Goal: Transaction & Acquisition: Book appointment/travel/reservation

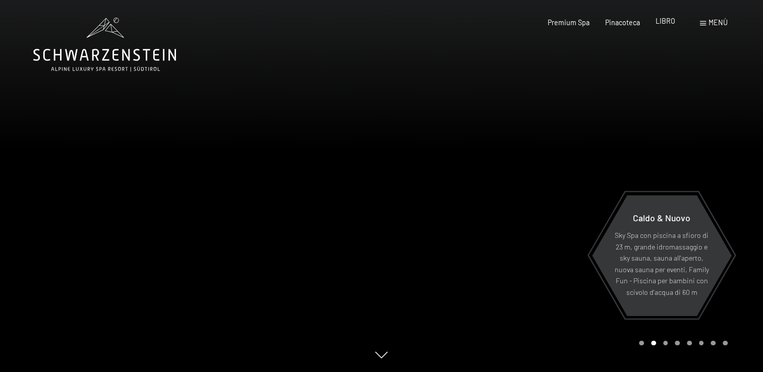
click at [666, 24] on span "LIBRO" at bounding box center [666, 21] width 20 height 9
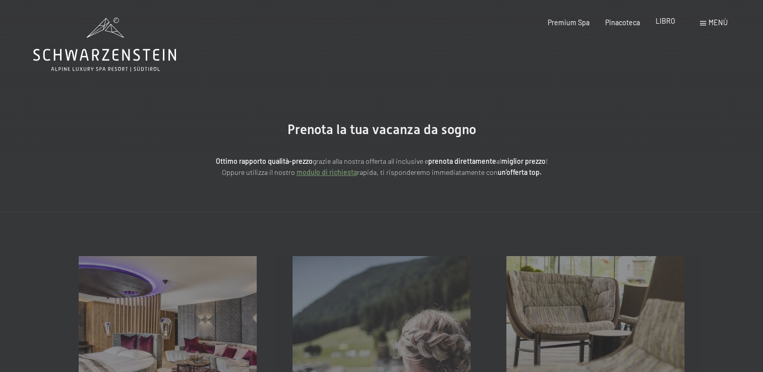
click at [666, 22] on span "LIBRO" at bounding box center [666, 21] width 20 height 9
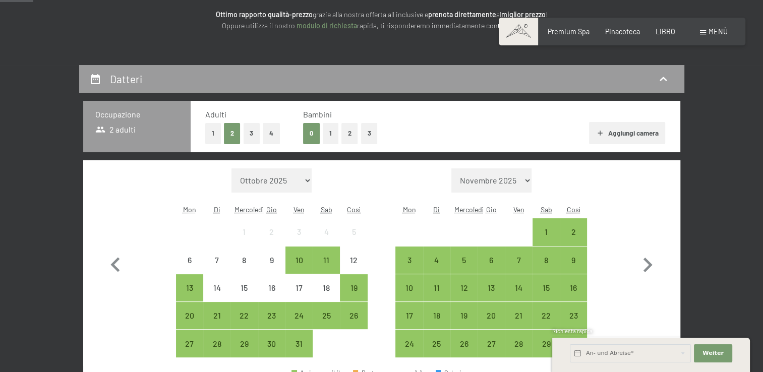
scroll to position [149, 0]
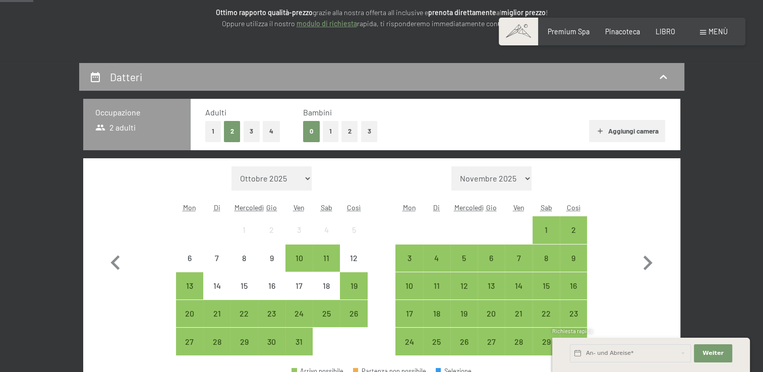
click at [331, 127] on button "1" at bounding box center [331, 131] width 16 height 21
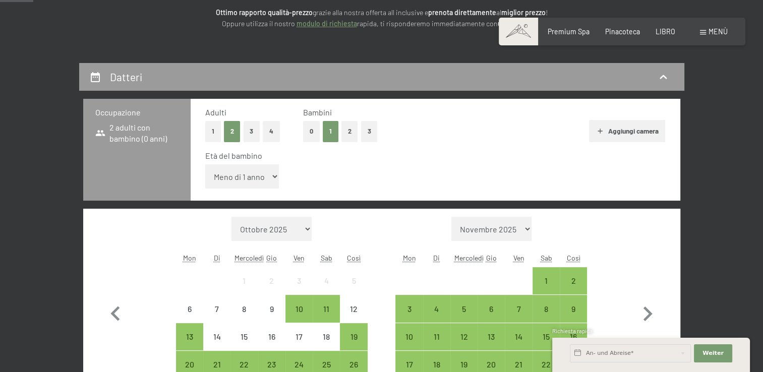
click at [248, 179] on select "Meno di 1 anno 1 anno 2 anni 3 anni 4 anni 5 anni 6 anni 7 anni 8 anni 9 anni 1…" at bounding box center [242, 176] width 74 height 24
select select "4"
click at [205, 164] on select "Meno di 1 anno 1 anno 2 anni 3 anni 4 anni 5 anni 6 anni 7 anni 8 anni 9 anni 1…" at bounding box center [242, 176] width 74 height 24
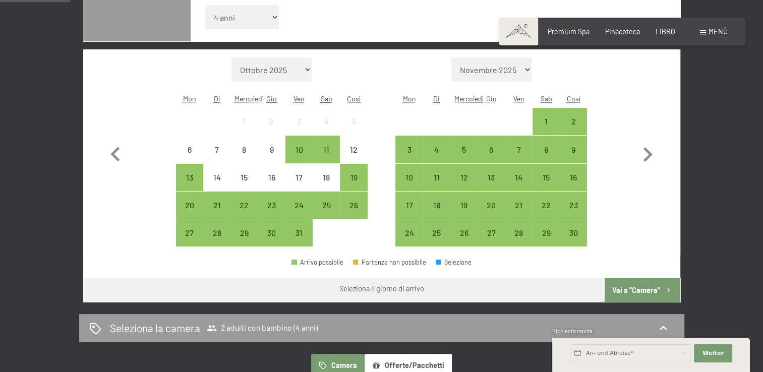
scroll to position [316, 0]
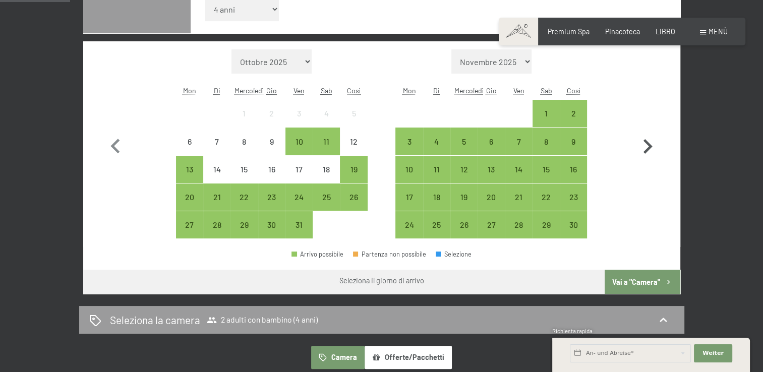
click at [652, 149] on icon "button" at bounding box center [647, 146] width 29 height 29
select select "2025-11-01"
select select "2025-12-01"
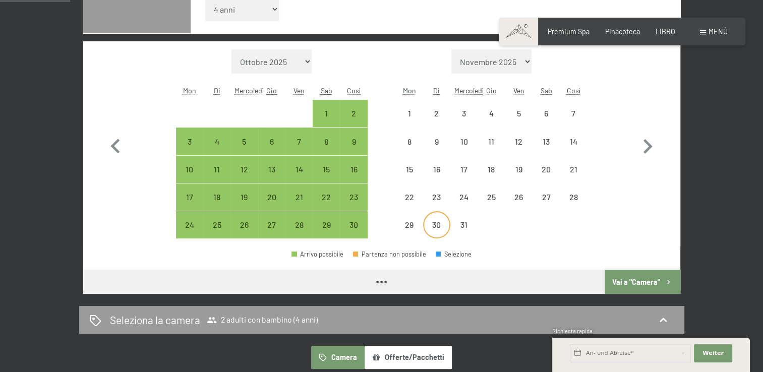
select select "2025-11-01"
select select "2025-12-01"
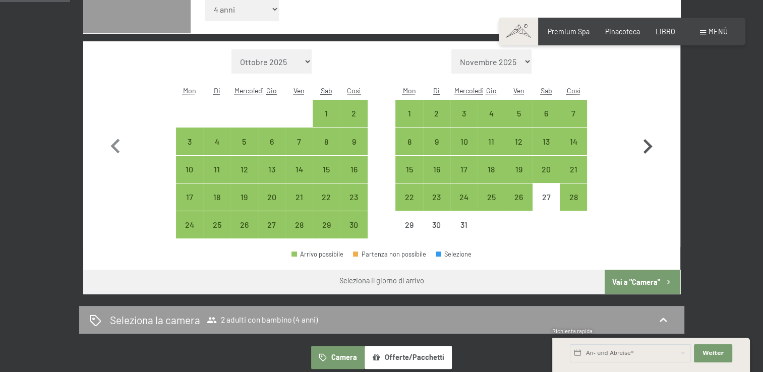
click at [644, 151] on icon "button" at bounding box center [648, 146] width 9 height 15
select select "2025-12-01"
select select "2026-01-01"
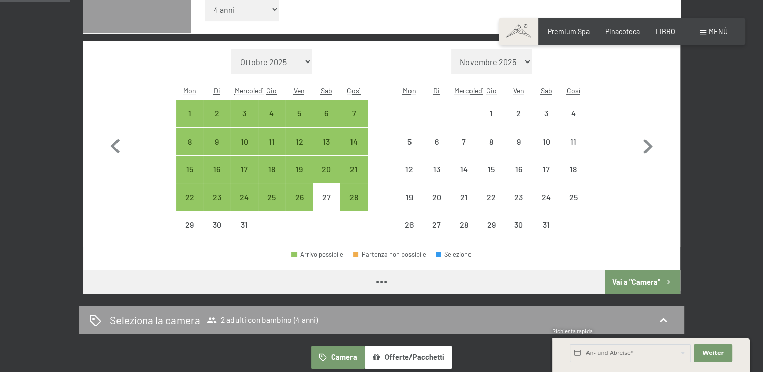
select select "2025-12-01"
select select "2026-01-01"
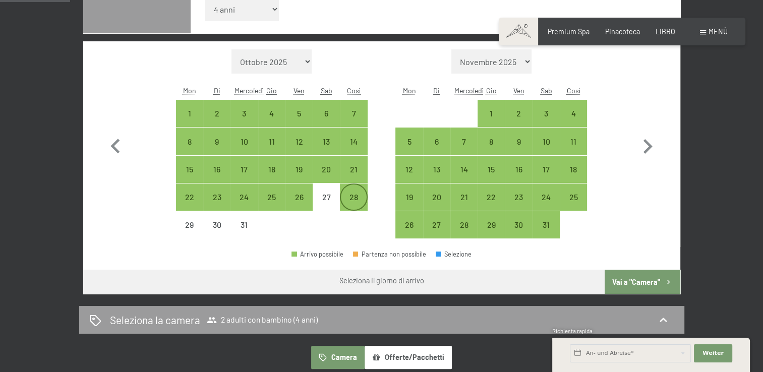
click at [362, 193] on div "28" at bounding box center [353, 205] width 25 height 25
select select "2025-12-01"
select select "2026-01-01"
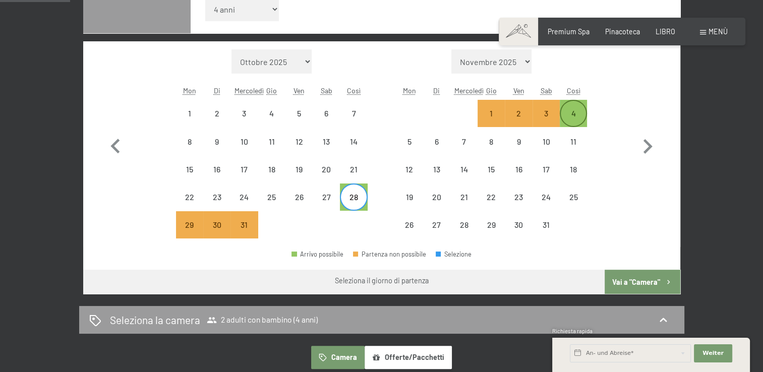
click at [577, 113] on div "4" at bounding box center [573, 121] width 25 height 25
select select "2025-12-01"
select select "2026-01-01"
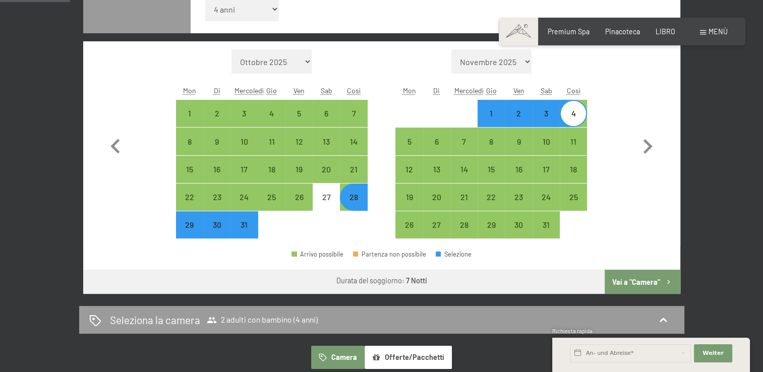
click at [645, 275] on button "Vai a "Camera"" at bounding box center [642, 282] width 75 height 24
select select "2025-12-01"
select select "2026-01-01"
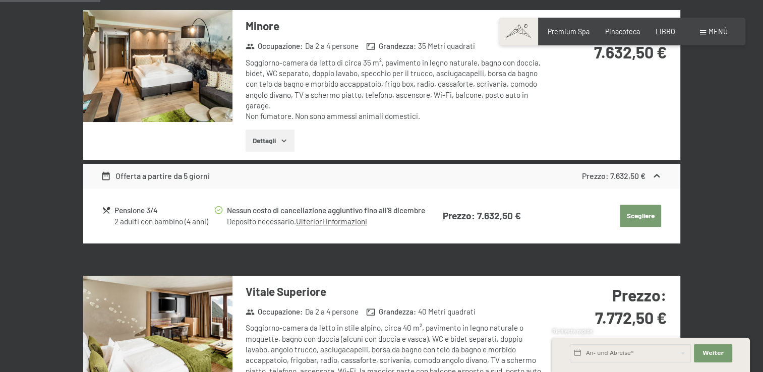
scroll to position [212, 0]
